Goal: Check status: Check status

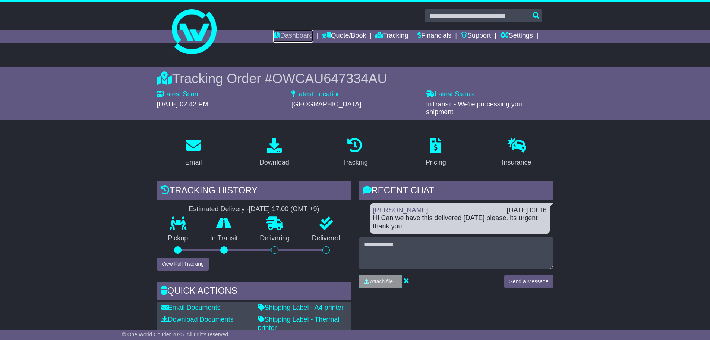
click at [291, 31] on link "Dashboard" at bounding box center [293, 36] width 40 height 13
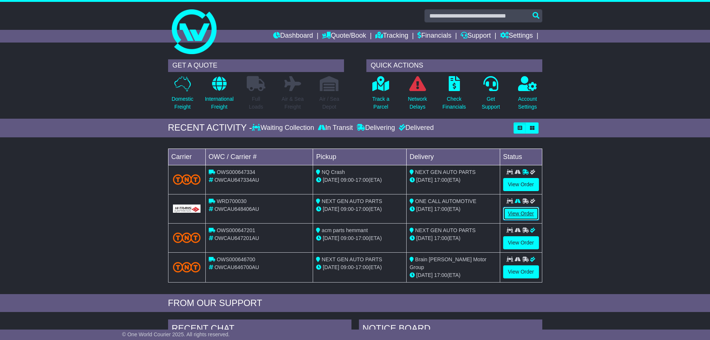
click at [524, 213] on link "View Order" at bounding box center [521, 213] width 36 height 13
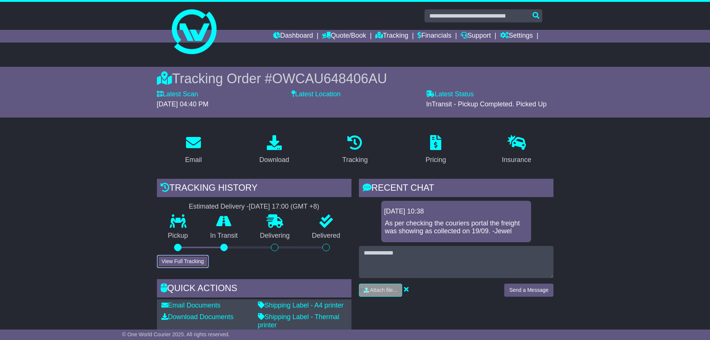
click at [190, 259] on button "View Full Tracking" at bounding box center [183, 261] width 52 height 13
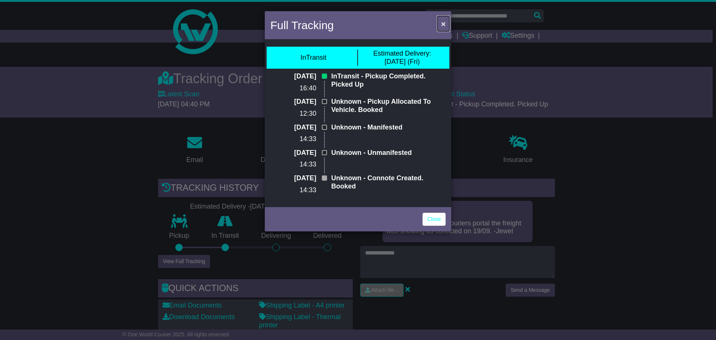
click at [445, 26] on span "×" at bounding box center [443, 23] width 4 height 9
